Goal: Task Accomplishment & Management: Use online tool/utility

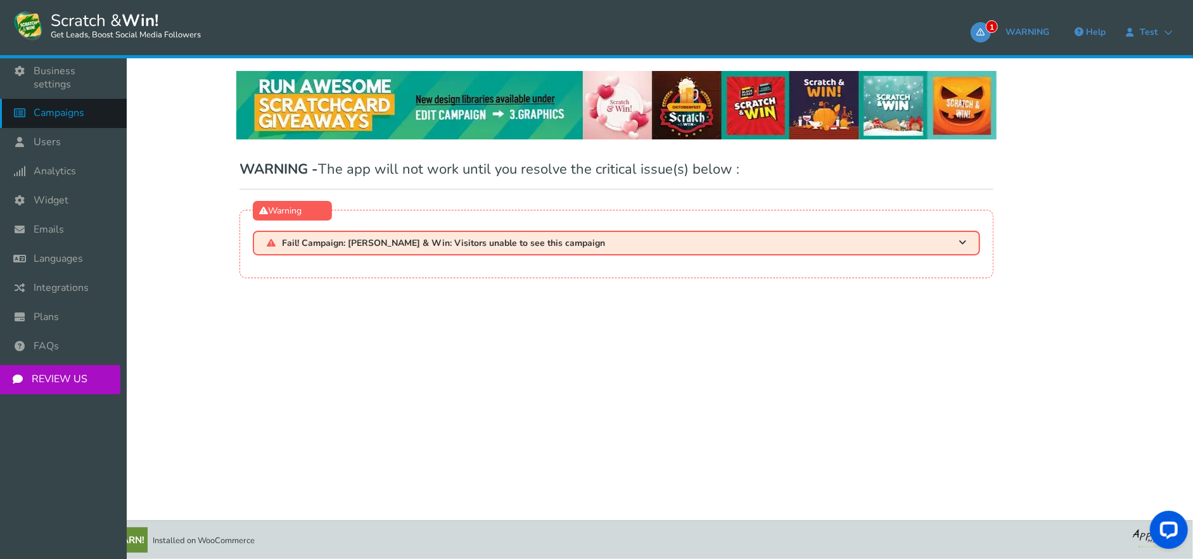
click at [65, 109] on link "Campaigns" at bounding box center [63, 113] width 127 height 29
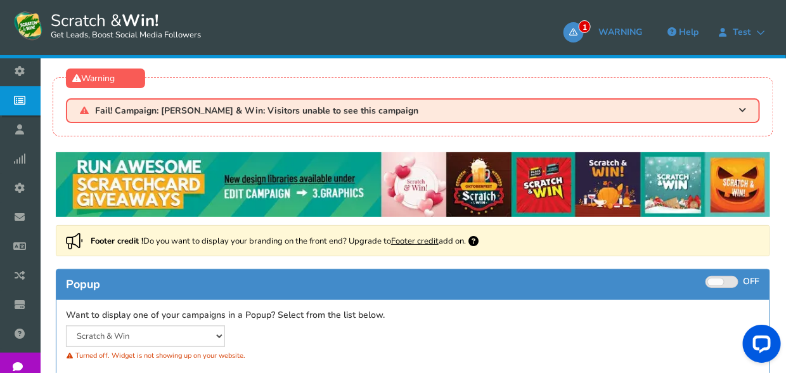
click at [747, 12] on div "1 WARNING Book a call Help test test testing@appsmav.com Billing Profile Paymen…" at bounding box center [522, 33] width 519 height 46
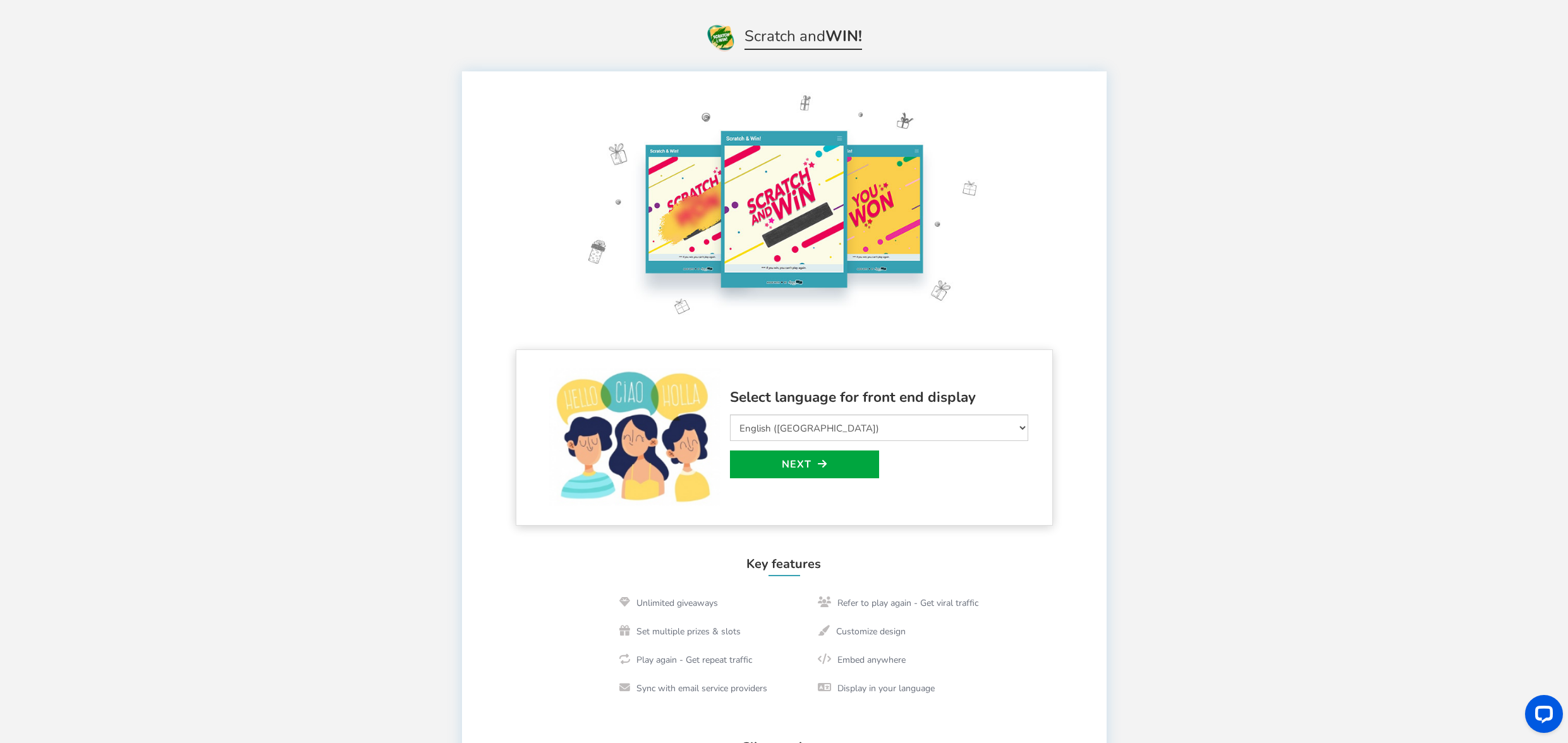
click at [783, 117] on div "Welcome to Scratch and WIN! Select language for front end display Select Langua…" at bounding box center [784, 535] width 1568 height 964
click at [783, 371] on link "Next" at bounding box center [805, 465] width 150 height 28
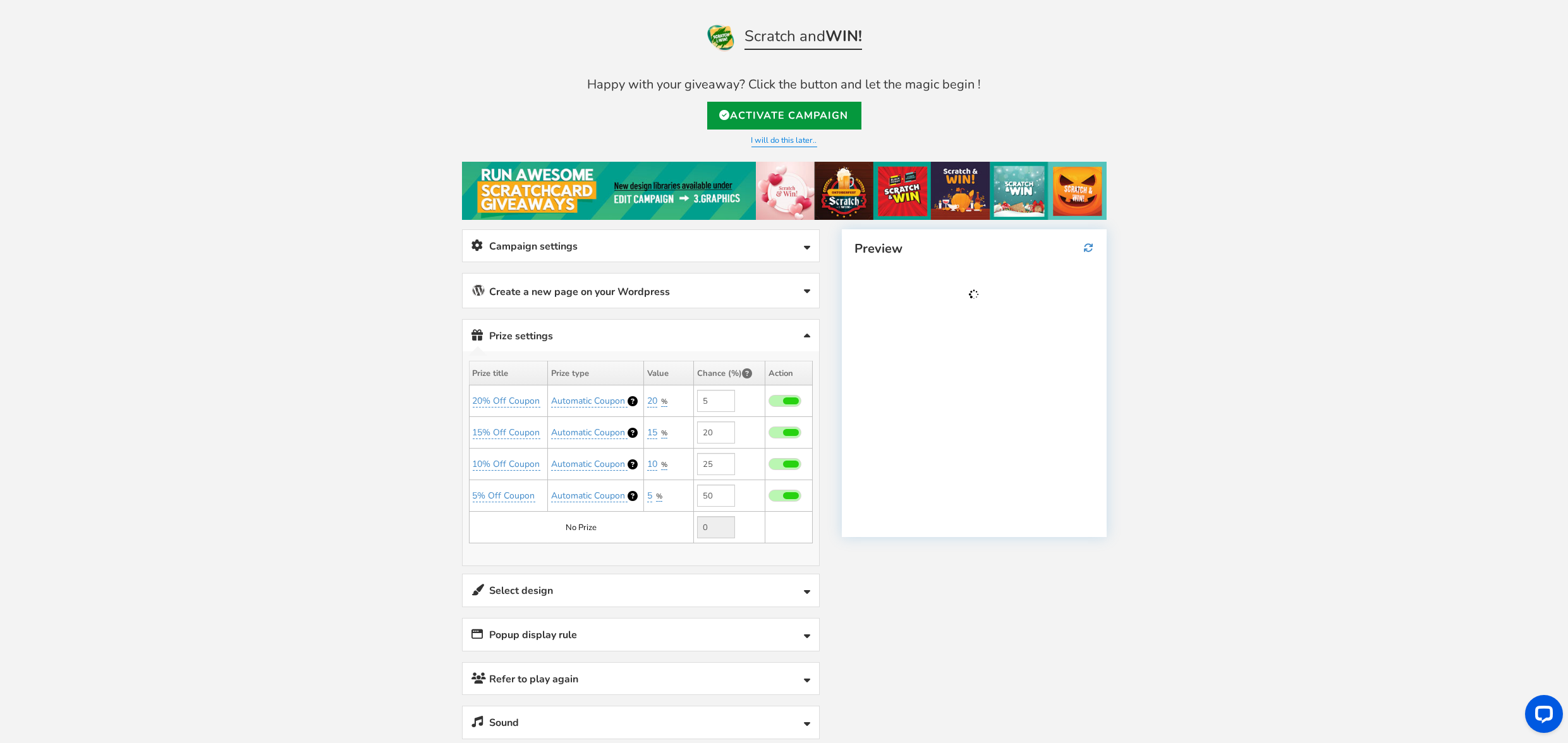
click at [783, 112] on link "Activate Campaign" at bounding box center [784, 116] width 155 height 28
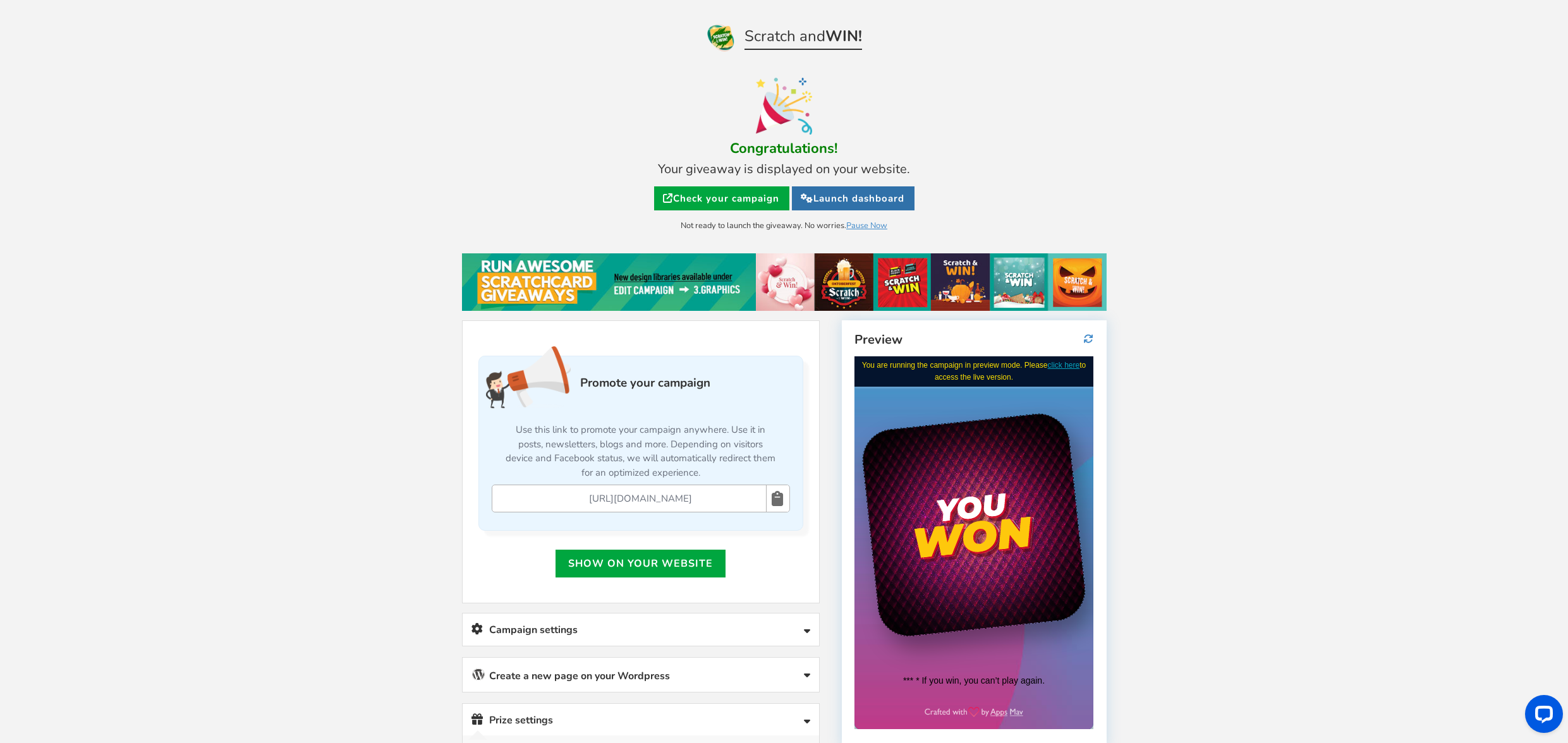
click at [783, 192] on link "Launch dashboard" at bounding box center [853, 198] width 123 height 24
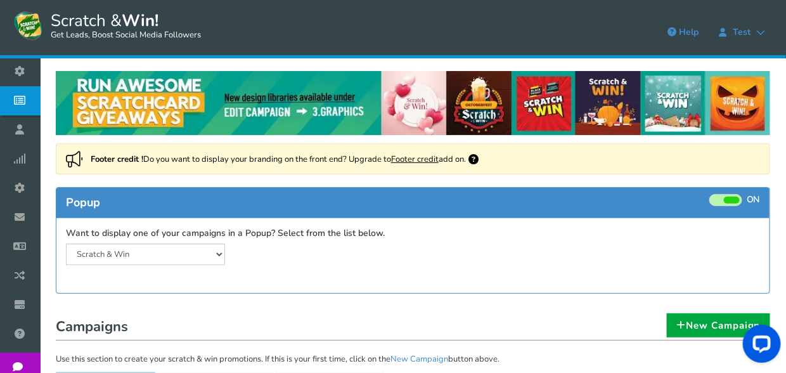
click at [631, 43] on div "0 WARNING Book a call Help test test [EMAIL_ADDRESS][DOMAIN_NAME] Billing Profi…" at bounding box center [522, 33] width 519 height 46
